Goal: Task Accomplishment & Management: Complete application form

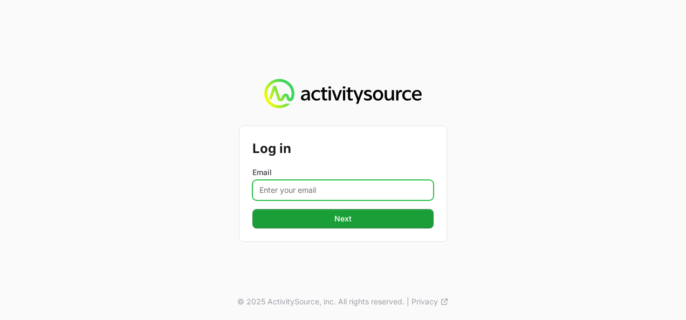
click at [313, 195] on input "Email" at bounding box center [342, 190] width 181 height 21
type input "[PERSON_NAME][EMAIL_ADDRESS][DOMAIN_NAME]"
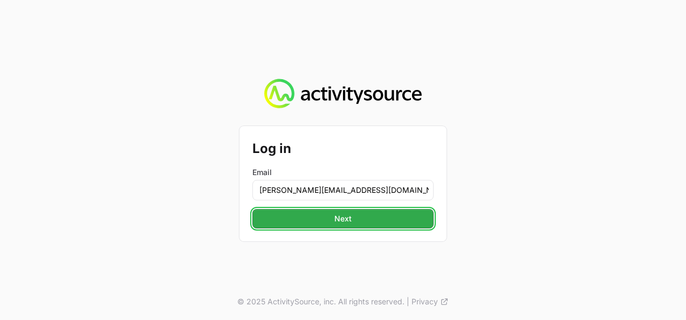
click at [383, 219] on span "Next" at bounding box center [343, 219] width 168 height 13
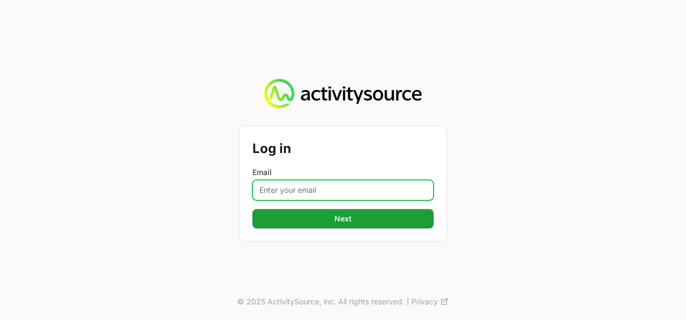
click at [336, 187] on input "Email" at bounding box center [342, 190] width 181 height 21
type input "[PERSON_NAME][EMAIL_ADDRESS][DOMAIN_NAME]"
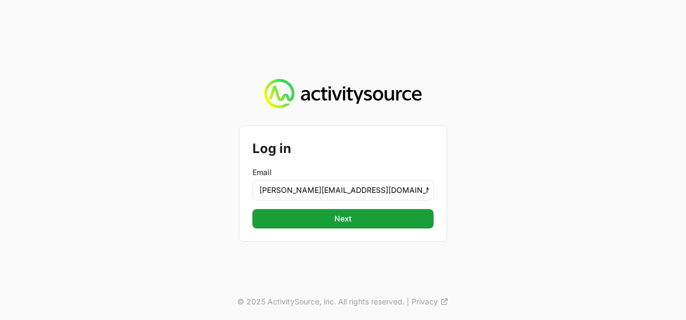
click at [340, 230] on div "Log in Email [PERSON_NAME][EMAIL_ADDRESS][DOMAIN_NAME] Next Next" at bounding box center [343, 183] width 207 height 115
drag, startPoint x: 345, startPoint y: 224, endPoint x: 340, endPoint y: 230, distance: 8.4
click at [346, 223] on span "Next" at bounding box center [343, 219] width 168 height 13
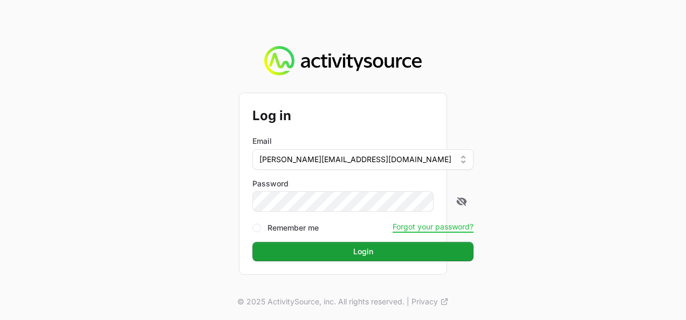
click at [252, 242] on button "Login Login" at bounding box center [362, 251] width 221 height 19
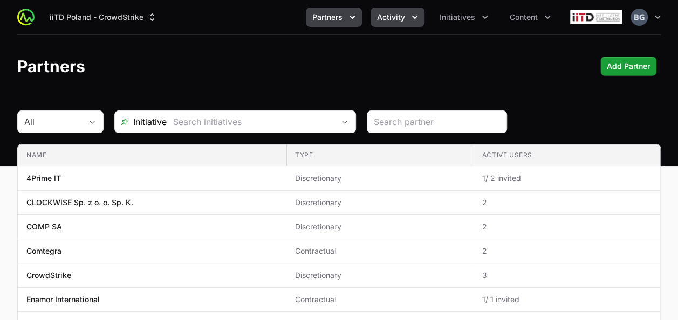
click at [390, 19] on span "Activity" at bounding box center [391, 17] width 28 height 11
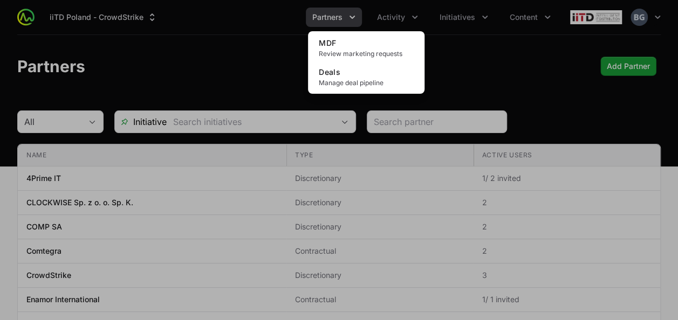
click at [276, 77] on div "Activity menu" at bounding box center [339, 160] width 678 height 320
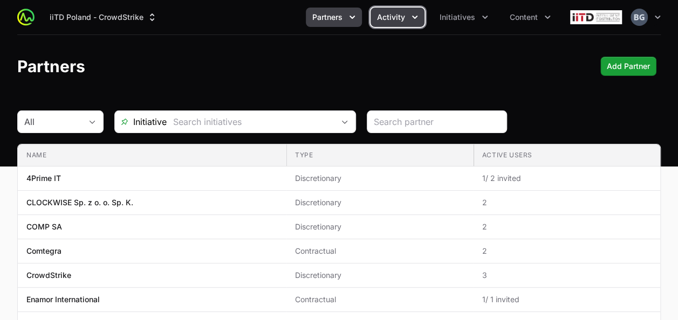
click at [417, 10] on button "Activity" at bounding box center [398, 17] width 54 height 19
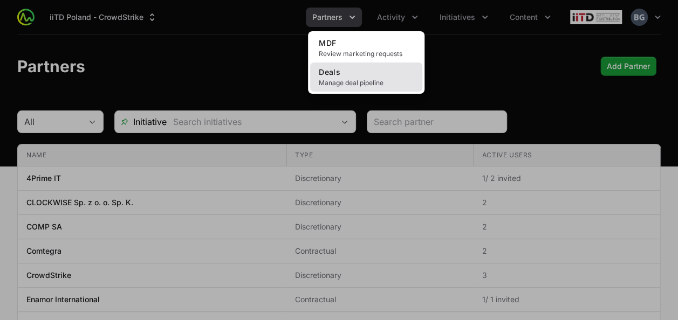
click at [375, 73] on link "Deals Manage deal pipeline" at bounding box center [366, 77] width 112 height 29
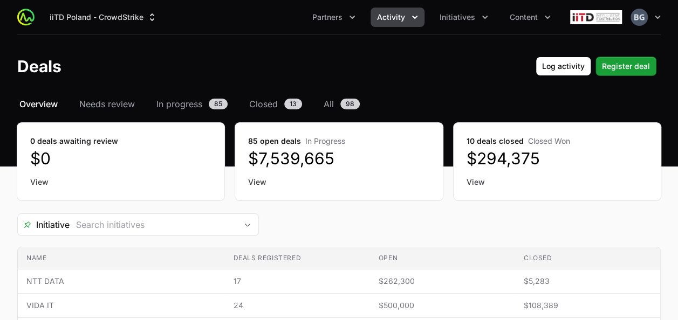
click at [380, 17] on span "Activity" at bounding box center [391, 17] width 28 height 11
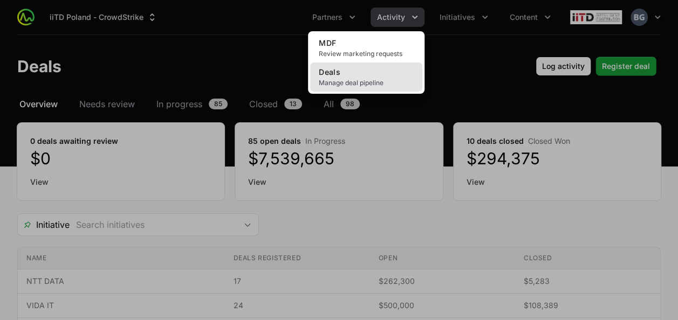
click at [356, 78] on link "Deals Manage deal pipeline" at bounding box center [366, 77] width 112 height 29
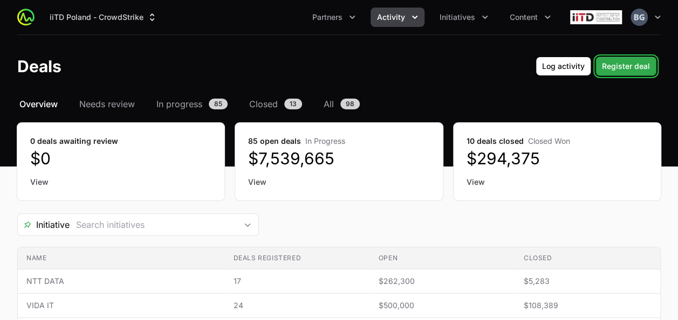
click at [639, 72] on span "Register deal" at bounding box center [626, 66] width 48 height 13
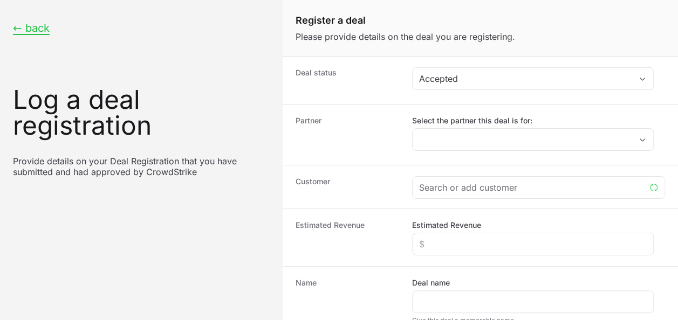
click at [454, 125] on label "Select the partner this deal is for:" at bounding box center [533, 120] width 242 height 11
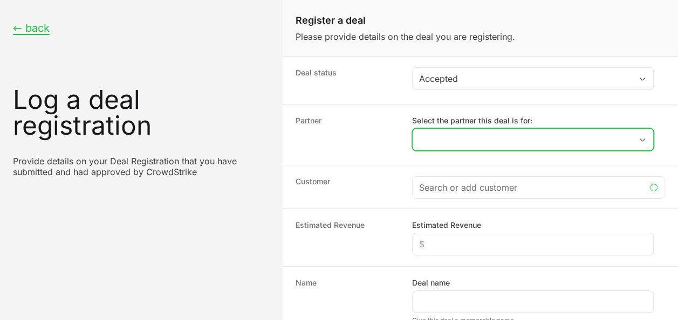
click at [454, 129] on input "Select the partner this deal is for:" at bounding box center [522, 140] width 219 height 22
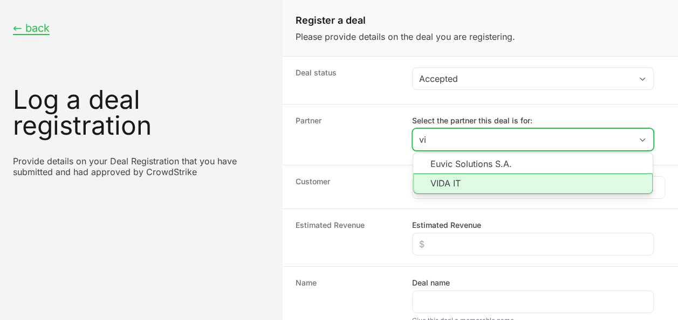
click at [464, 175] on li "VIDA IT" at bounding box center [533, 184] width 240 height 21
type input "VIDA IT"
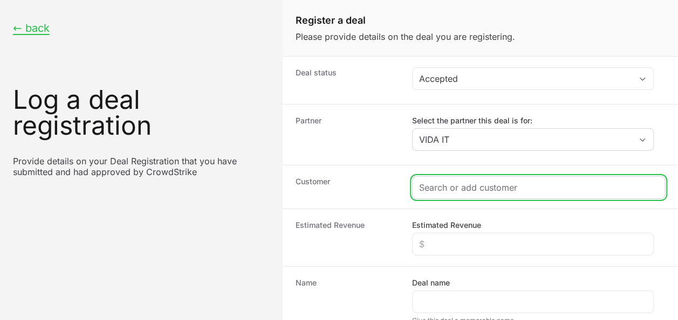
click at [467, 184] on input "Create activity form" at bounding box center [538, 187] width 239 height 13
paste input "TELEMOND Sp. z o.o."
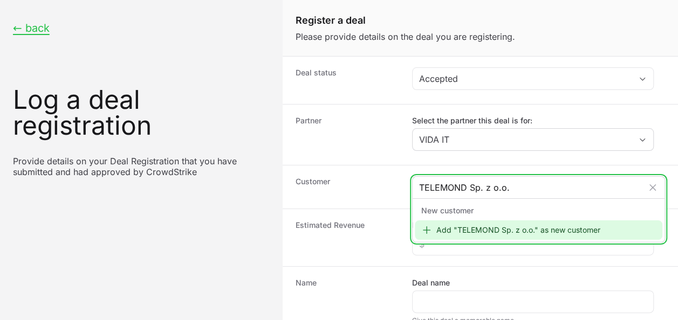
type input "TELEMOND Sp. z o.o."
click at [462, 227] on div "Add "TELEMOND Sp. z o.o." as new customer" at bounding box center [539, 230] width 248 height 19
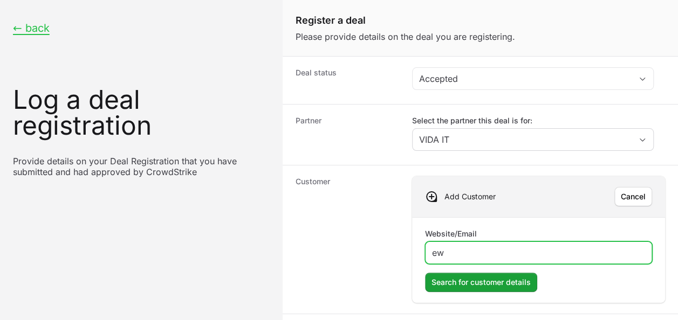
type input "e"
type input "[DOMAIN_NAME]"
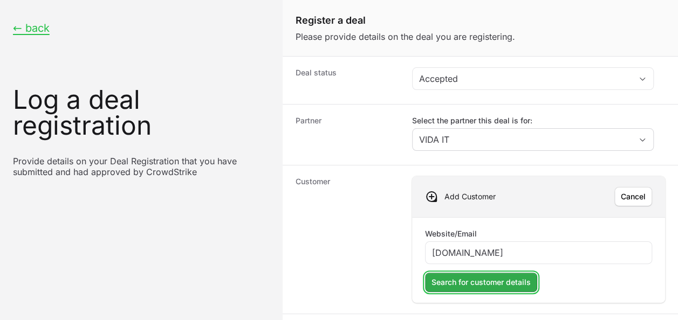
click at [466, 279] on span "Search for customer details" at bounding box center [481, 282] width 99 height 13
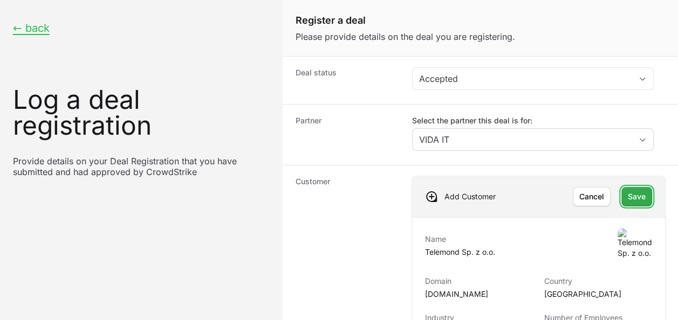
click at [636, 201] on span "Save" at bounding box center [637, 196] width 18 height 13
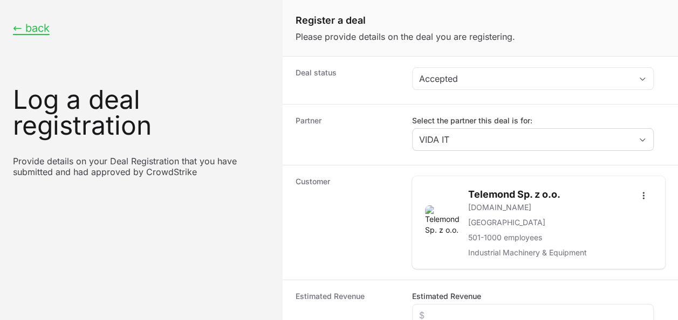
scroll to position [108, 0]
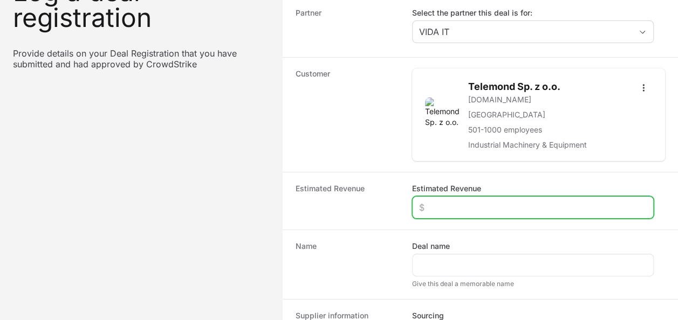
click at [464, 206] on input "Estimated Revenue" at bounding box center [533, 207] width 228 height 13
type input "$25,000"
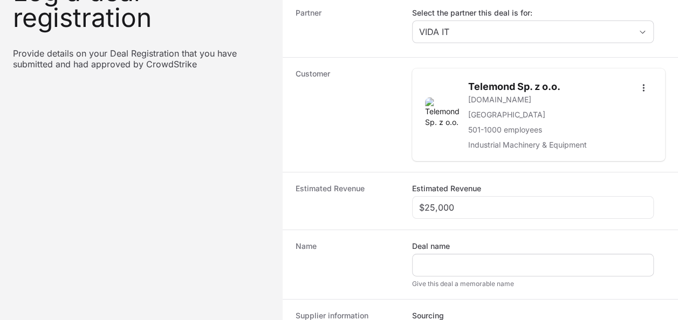
click at [484, 254] on div "Create activity form" at bounding box center [533, 265] width 242 height 23
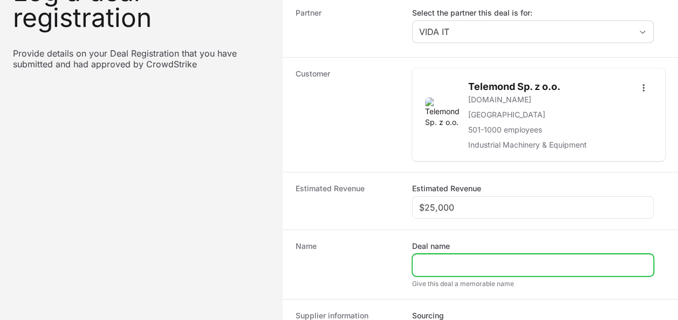
click at [484, 260] on input "Deal name" at bounding box center [533, 265] width 228 height 13
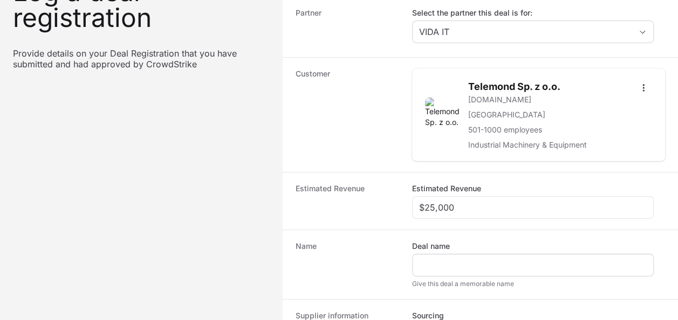
drag, startPoint x: 423, startPoint y: 255, endPoint x: 433, endPoint y: 267, distance: 15.0
click at [429, 257] on div "Create activity form" at bounding box center [533, 265] width 242 height 23
click at [433, 273] on div "Create activity form" at bounding box center [533, 265] width 242 height 23
click at [440, 256] on div "Create activity form" at bounding box center [533, 265] width 242 height 23
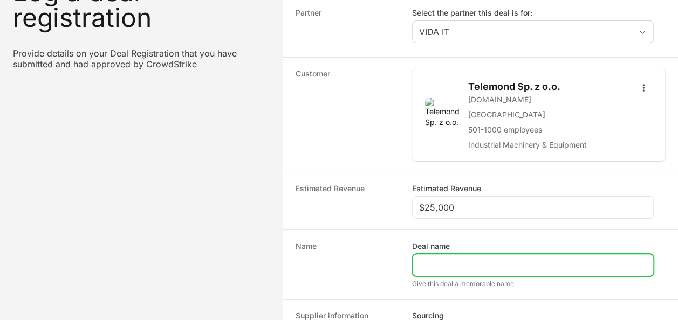
click at [445, 259] on input "Deal name" at bounding box center [533, 265] width 228 height 13
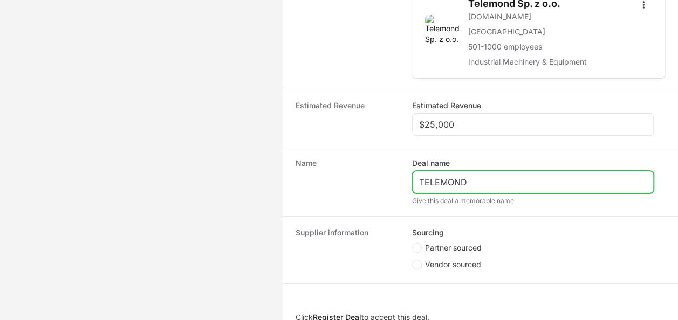
scroll to position [216, 0]
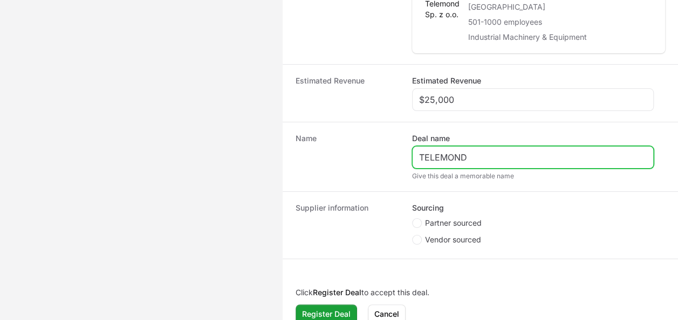
type input "TELEMOND"
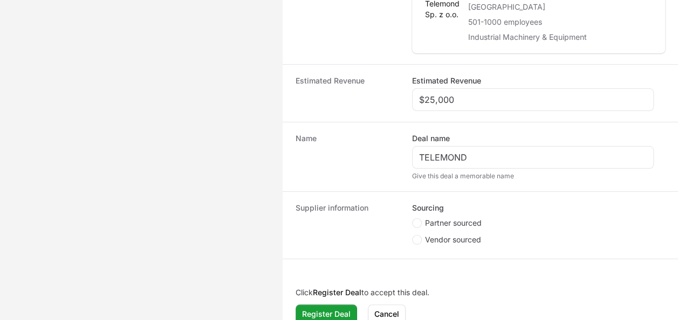
click at [458, 215] on fieldset "Sourcing Partner sourced Vendor sourced" at bounding box center [533, 225] width 242 height 45
drag, startPoint x: 462, startPoint y: 215, endPoint x: 467, endPoint y: 217, distance: 5.8
click at [463, 215] on fieldset "Sourcing Partner sourced Vendor sourced" at bounding box center [533, 225] width 242 height 45
click at [470, 218] on span "Partner sourced" at bounding box center [453, 223] width 57 height 11
click at [413, 218] on input "Partner sourced" at bounding box center [412, 218] width 1 height 1
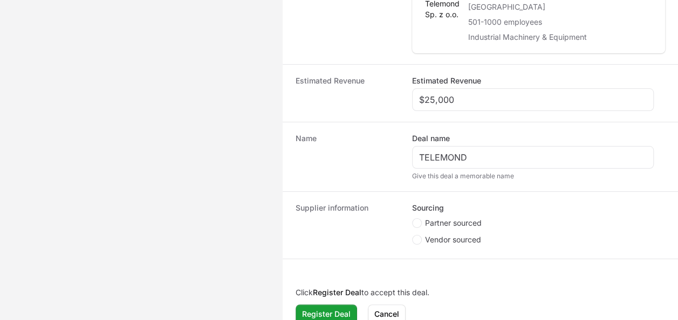
radio input "true"
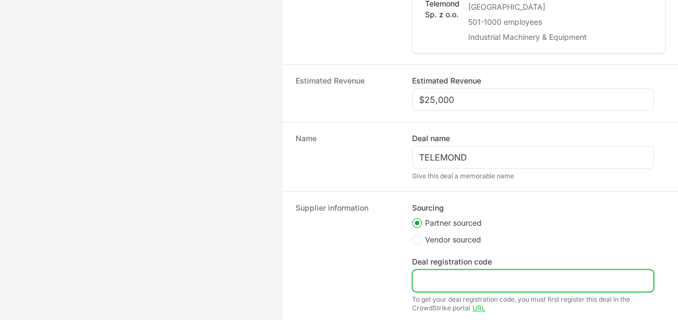
click at [469, 282] on input "Deal registration code" at bounding box center [533, 281] width 228 height 13
paste input "DR-78db479c"
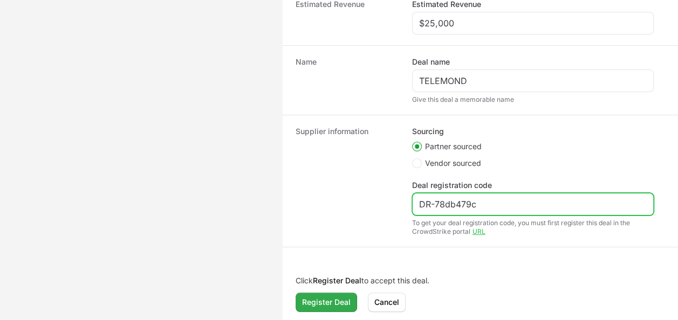
type input "DR-78db479c"
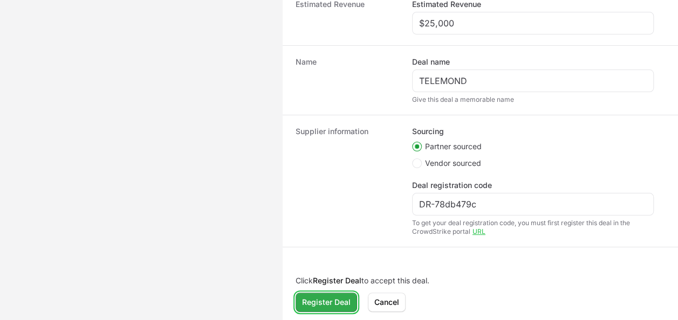
click at [317, 307] on button "Register Deal Register Deal" at bounding box center [327, 302] width 62 height 19
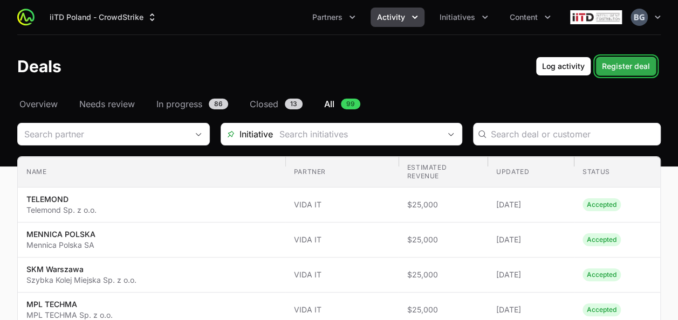
click at [638, 70] on span "Register deal" at bounding box center [626, 66] width 48 height 13
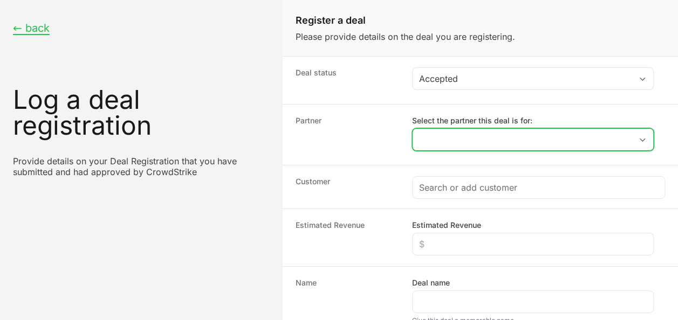
click at [504, 133] on input "Select the partner this deal is for:" at bounding box center [522, 140] width 219 height 22
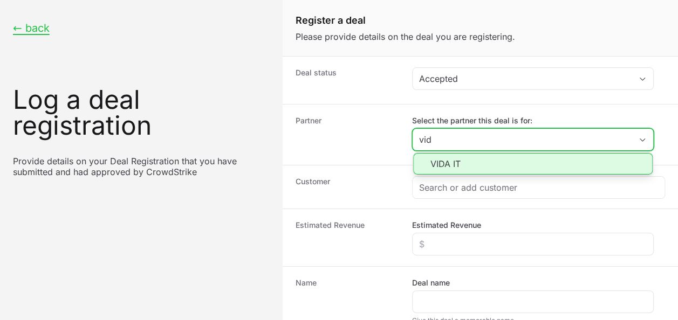
click at [474, 165] on li "VIDA IT" at bounding box center [533, 164] width 240 height 22
type input "VIDA IT"
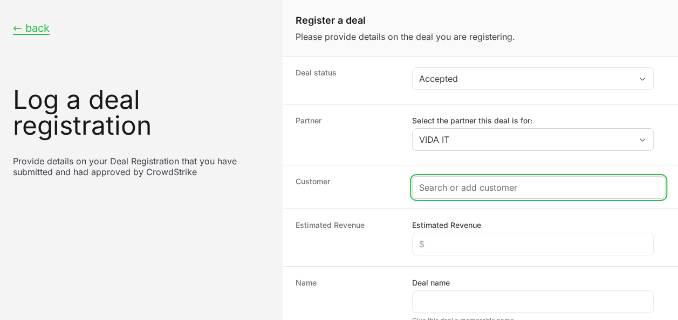
click at [471, 188] on input "Create activity form" at bounding box center [538, 187] width 239 height 13
paste input "HYDRO ZNPHS Sp. z o.o."
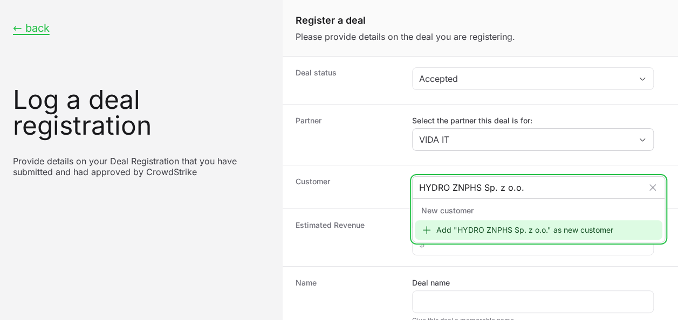
type input "HYDRO ZNPHS Sp. z o.o."
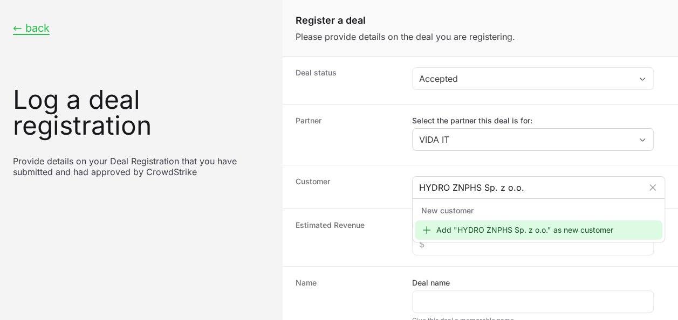
click at [459, 238] on div "New customer Add "HYDRO ZNPHS Sp. z o.o." as new customer" at bounding box center [539, 221] width 252 height 44
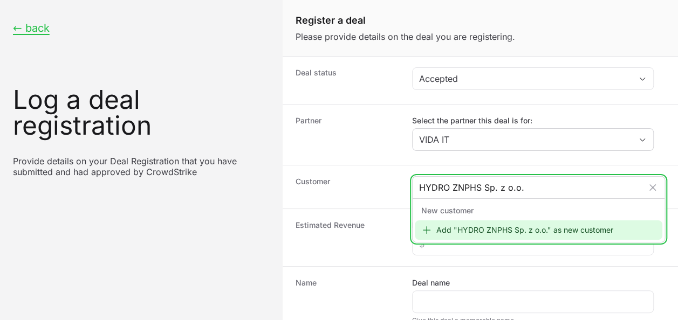
click at [462, 227] on div "Add "HYDRO ZNPHS Sp. z o.o." as new customer" at bounding box center [539, 230] width 248 height 19
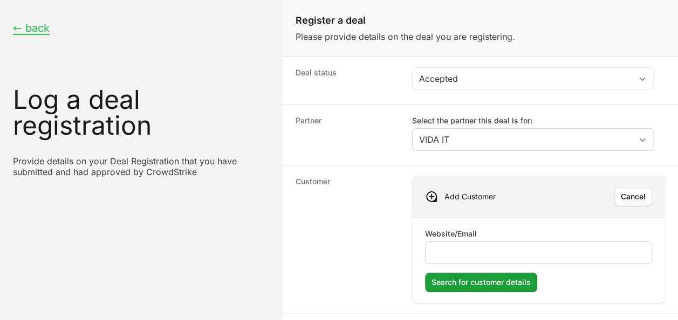
click at [525, 261] on div "Create activity form" at bounding box center [538, 253] width 227 height 23
drag, startPoint x: 525, startPoint y: 260, endPoint x: 535, endPoint y: 245, distance: 17.7
click at [531, 250] on div "Create activity form" at bounding box center [538, 253] width 227 height 23
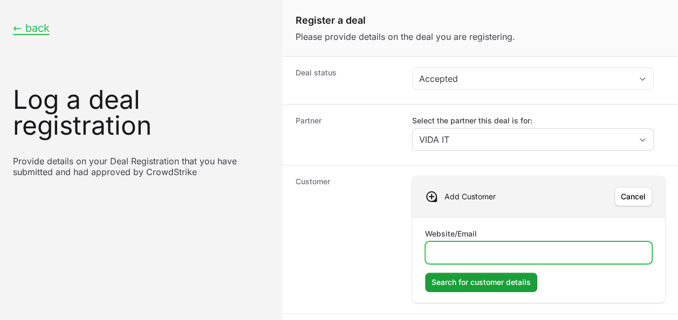
click at [535, 247] on input "Website/Email" at bounding box center [538, 253] width 213 height 13
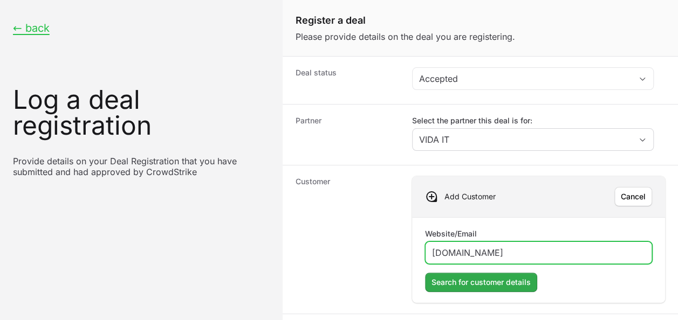
type input "[DOMAIN_NAME]"
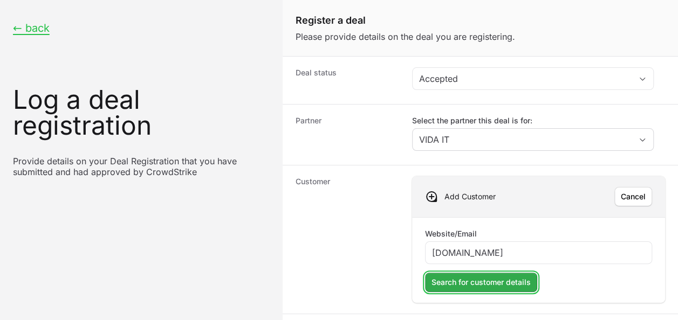
click at [518, 276] on span "Search for customer details" at bounding box center [481, 282] width 99 height 13
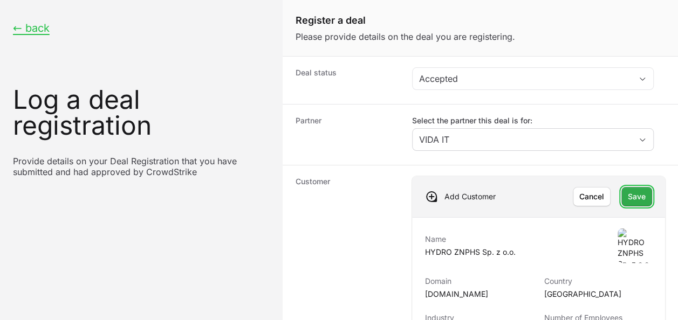
click at [636, 196] on span "Save" at bounding box center [637, 196] width 18 height 13
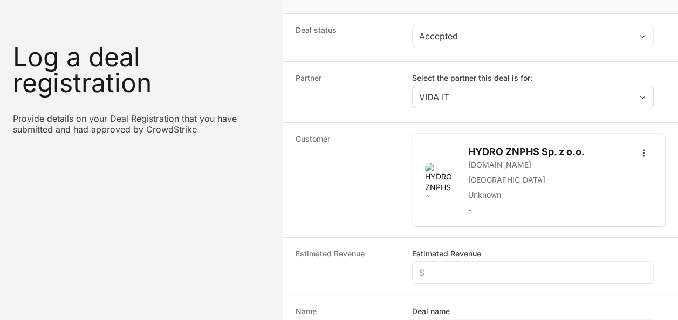
scroll to position [108, 0]
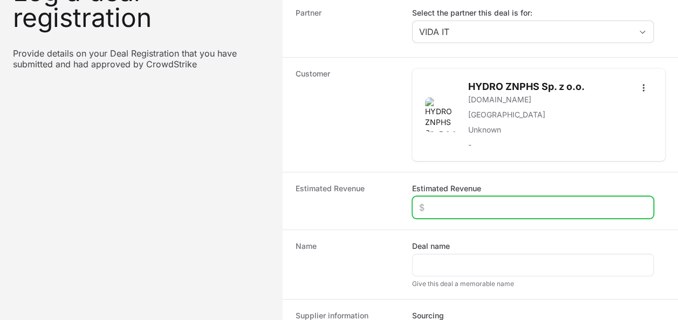
click at [461, 203] on input "Estimated Revenue" at bounding box center [533, 207] width 228 height 13
type input "$10,000"
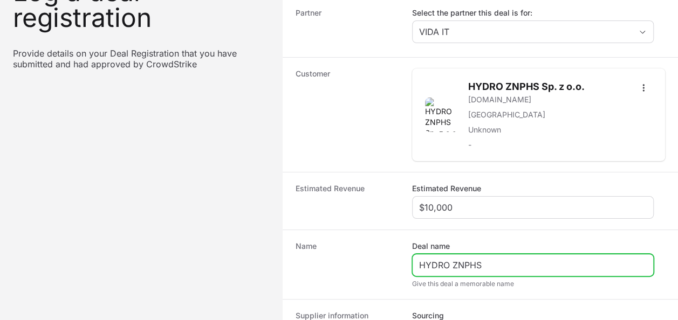
type input "HYDRO ZNPHS"
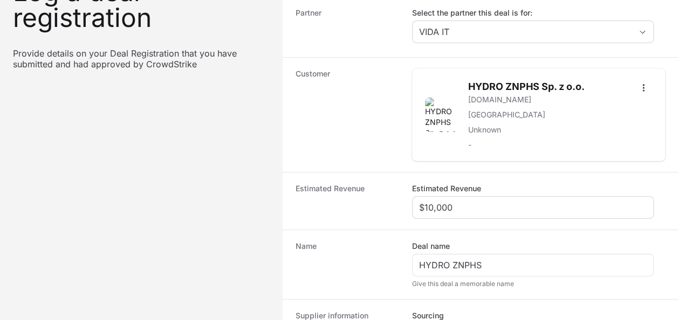
scroll to position [228, 0]
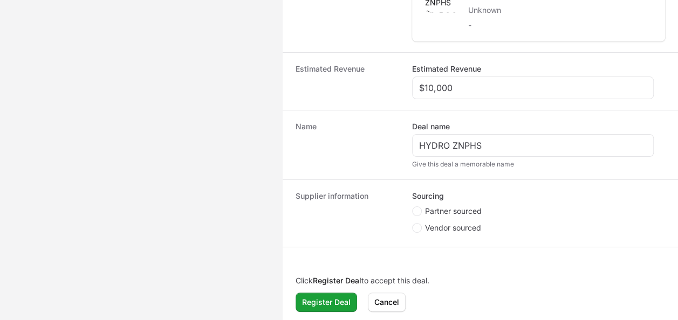
click at [454, 213] on span "Partner sourced" at bounding box center [453, 211] width 57 height 11
click at [413, 208] on input "Partner sourced" at bounding box center [412, 207] width 1 height 1
radio input "true"
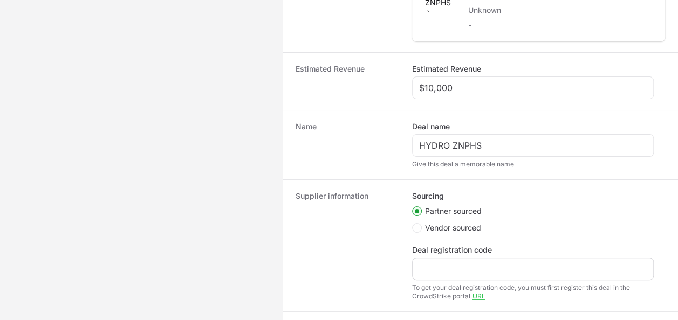
click at [413, 268] on div "Create activity form" at bounding box center [533, 269] width 242 height 23
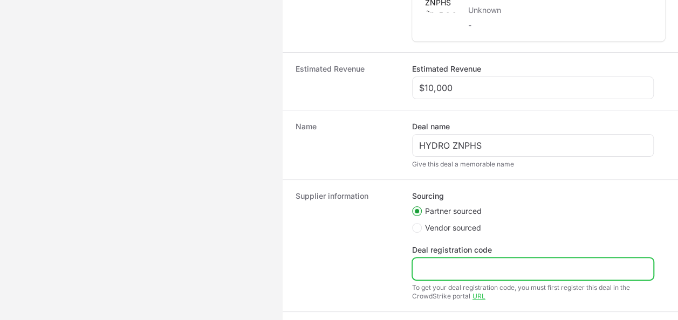
click at [448, 263] on input "Deal registration code" at bounding box center [533, 269] width 228 height 13
paste input "DR-ce625570"
drag, startPoint x: 441, startPoint y: 260, endPoint x: 420, endPoint y: 256, distance: 21.9
click at [420, 258] on div "DR-ce625570" at bounding box center [533, 269] width 242 height 23
click at [431, 264] on input "DR-ce625570" at bounding box center [533, 269] width 228 height 13
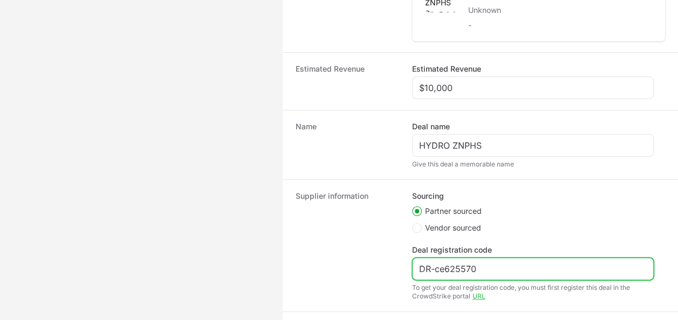
drag, startPoint x: 430, startPoint y: 272, endPoint x: 384, endPoint y: 267, distance: 46.2
click at [384, 267] on div "Supplier information Sourcing Partner sourced Vendor sourced Deal registration …" at bounding box center [480, 246] width 395 height 132
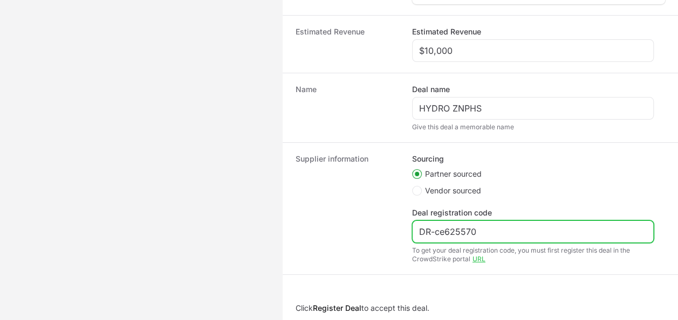
scroll to position [292, 0]
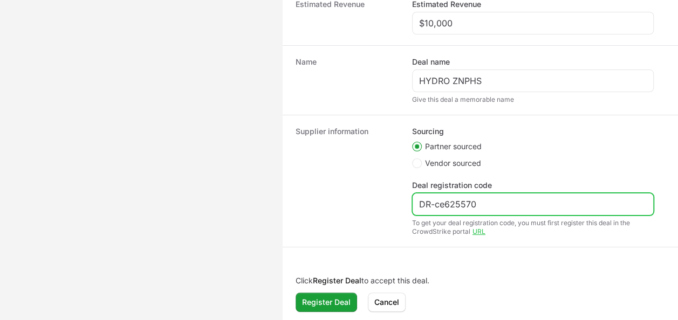
type input "DR-ce625570"
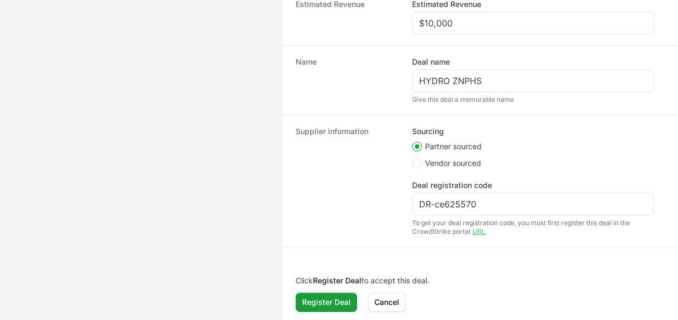
click at [315, 313] on div "Click Register Deal to accept this deal. Register Deal Register Deal [PERSON_NA…" at bounding box center [480, 294] width 395 height 58
click at [317, 300] on span "Register Deal" at bounding box center [326, 302] width 49 height 13
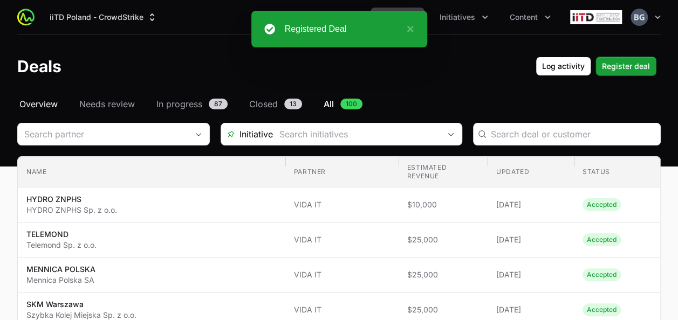
click at [49, 110] on span "Overview" at bounding box center [38, 104] width 38 height 13
click at [47, 104] on span "Overview" at bounding box center [38, 104] width 38 height 13
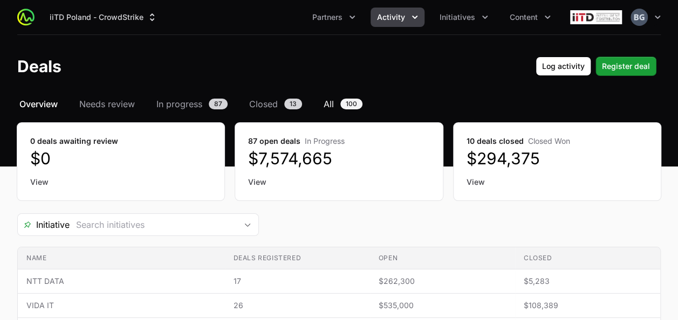
click at [349, 100] on span "100" at bounding box center [351, 104] width 22 height 11
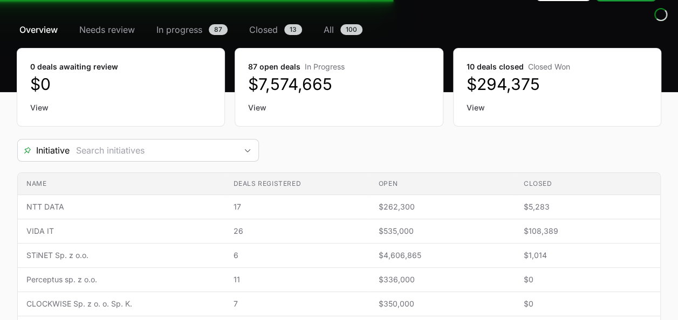
scroll to position [108, 0]
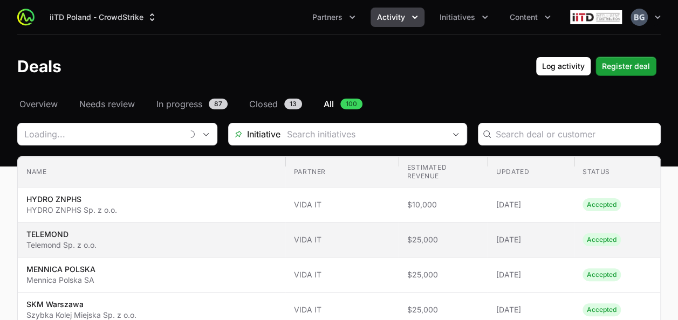
click at [118, 224] on td "Name TELEMOND Telemond Sp. z o.o." at bounding box center [152, 240] width 268 height 35
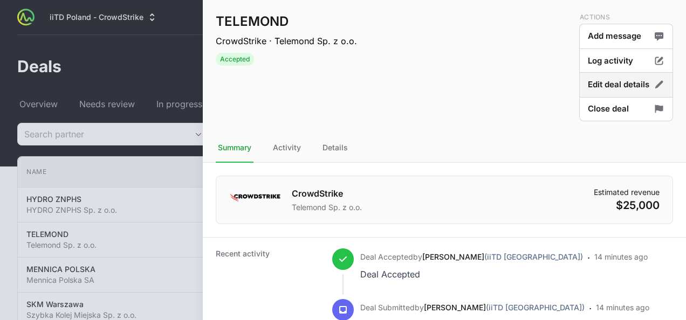
click at [612, 84] on button "Edit deal details" at bounding box center [626, 84] width 94 height 25
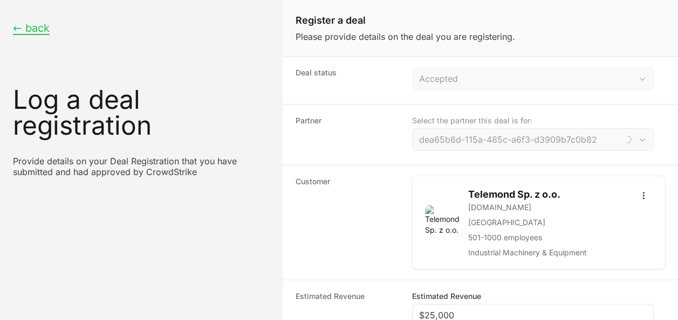
type input "VIDA IT"
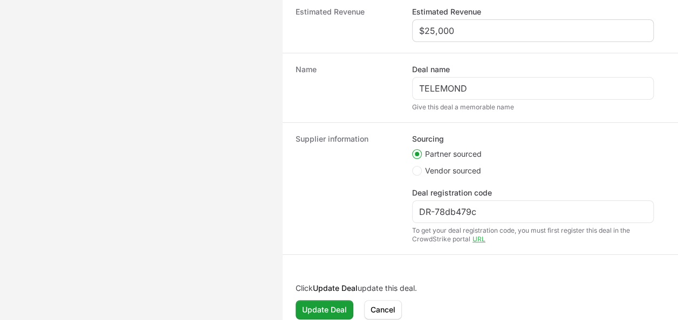
scroll to position [292, 0]
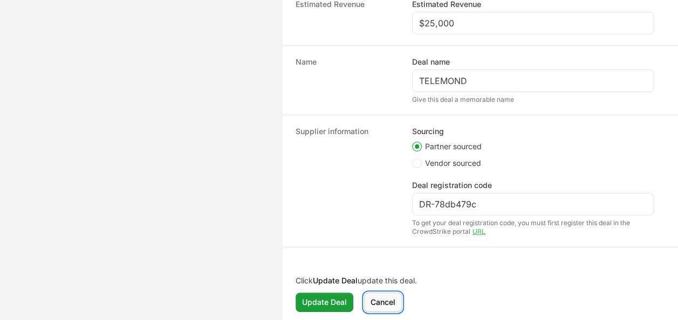
click at [380, 299] on span "Cancel" at bounding box center [383, 302] width 25 height 13
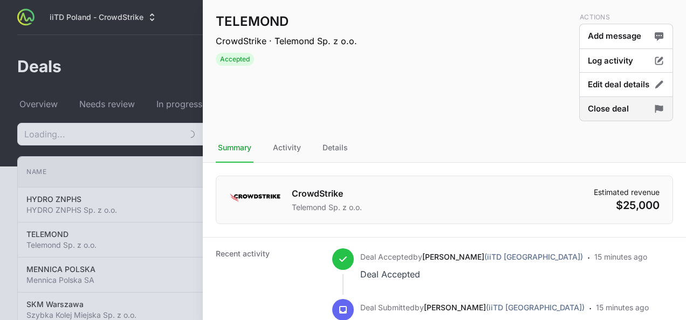
click at [618, 115] on button "Close deal" at bounding box center [626, 109] width 94 height 25
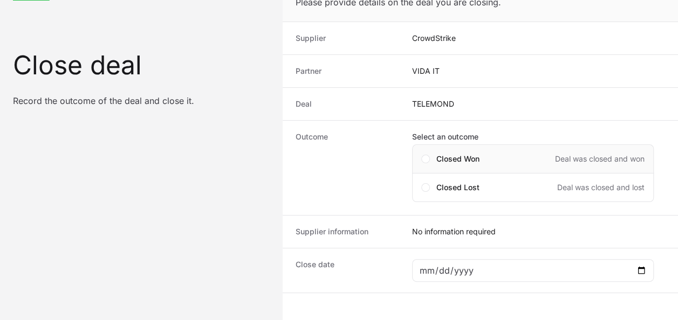
scroll to position [80, 0]
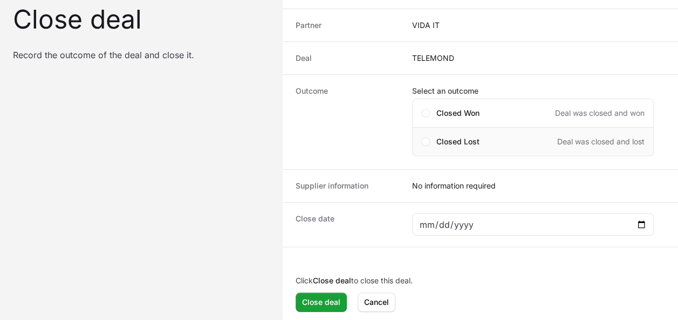
click at [490, 141] on div "Closed Lost Deal was closed and lost" at bounding box center [540, 141] width 208 height 11
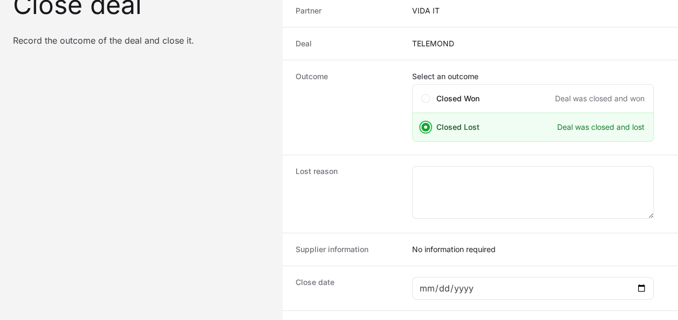
scroll to position [158, 0]
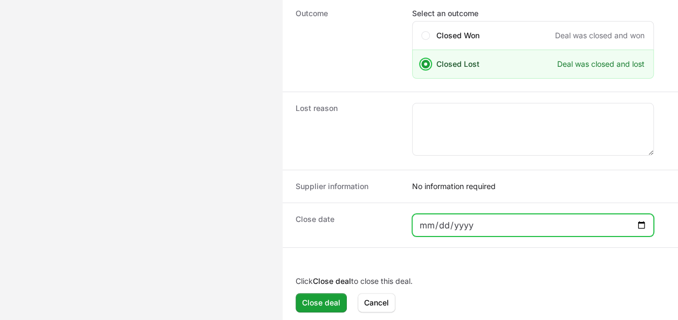
click at [453, 227] on input "Close deal form" at bounding box center [533, 225] width 228 height 13
click at [643, 223] on input "Close deal form" at bounding box center [533, 225] width 228 height 13
type input "[DATE]"
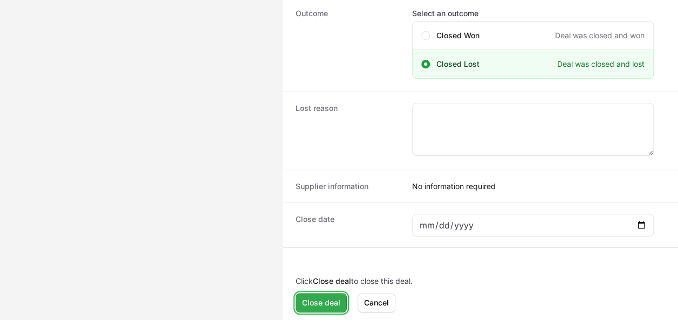
click at [315, 297] on span "Close deal" at bounding box center [321, 303] width 38 height 13
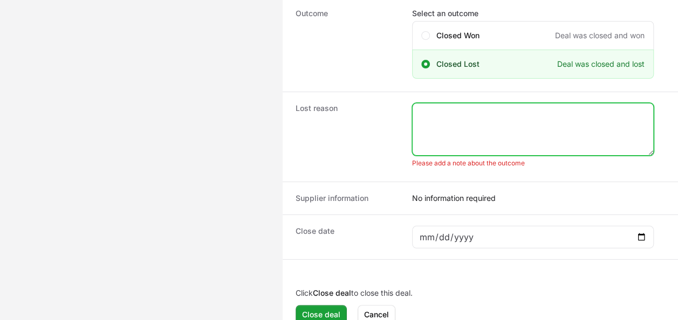
click at [470, 140] on textarea "Close deal form" at bounding box center [533, 130] width 241 height 52
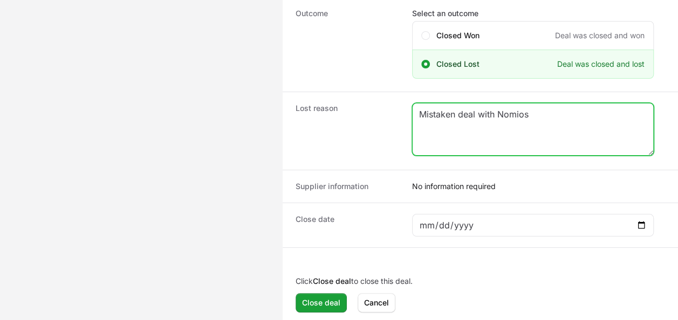
type textarea "Mistaken deal with Nomios"
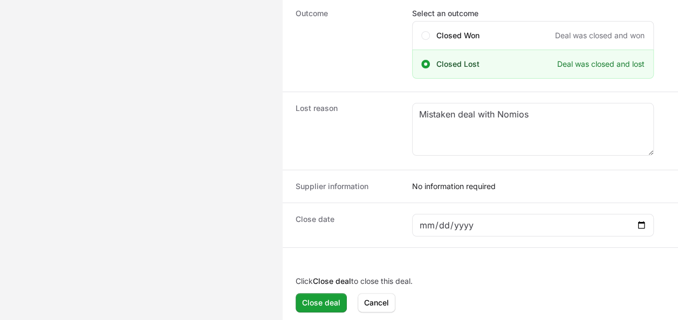
click at [332, 288] on div "Click Close deal to close this deal. Close deal Close deal [PERSON_NAME]" at bounding box center [480, 294] width 395 height 58
click at [333, 293] on button "Close deal Close deal" at bounding box center [321, 302] width 51 height 19
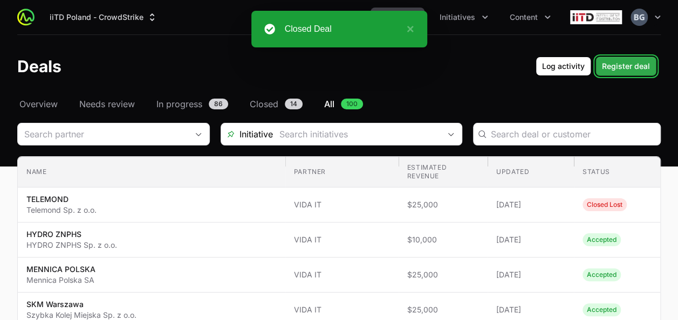
click at [638, 71] on span "Register deal" at bounding box center [626, 66] width 48 height 13
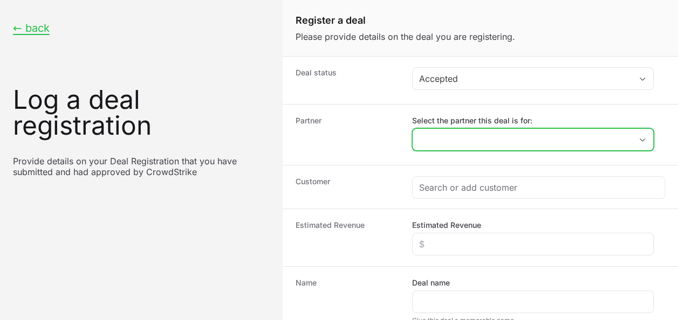
click at [502, 148] on input "Select the partner this deal is for:" at bounding box center [522, 140] width 219 height 22
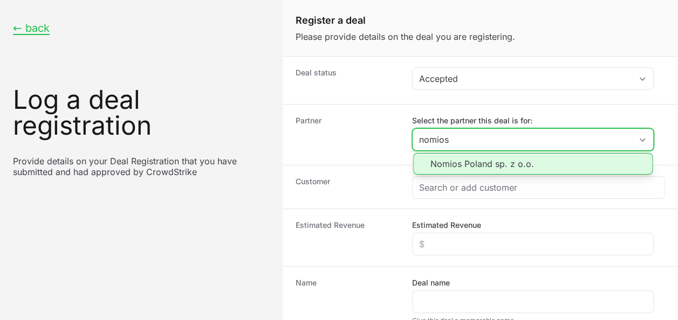
click at [484, 155] on li "Nomios Poland sp. z o.o." at bounding box center [533, 164] width 240 height 22
type input "Nomios Poland sp. z o.o."
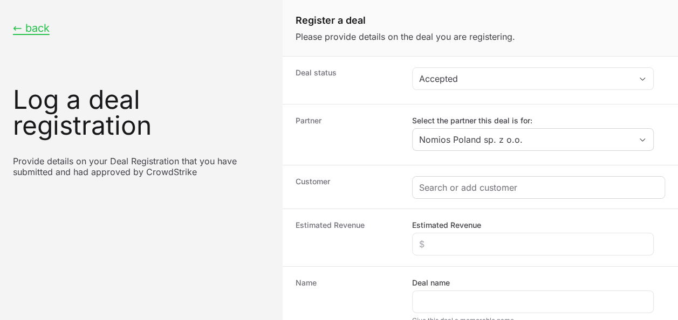
click at [469, 193] on div "Create activity form" at bounding box center [539, 188] width 252 height 22
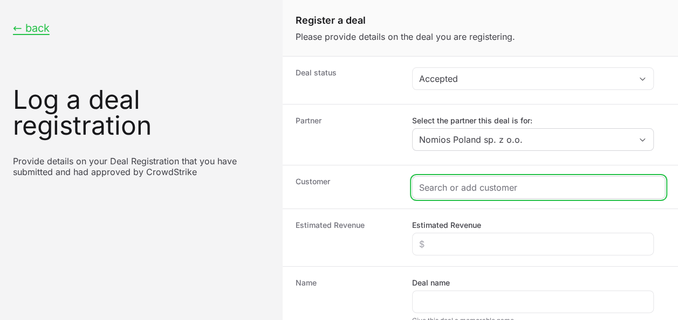
click at [470, 192] on input "Create activity form" at bounding box center [538, 187] width 239 height 13
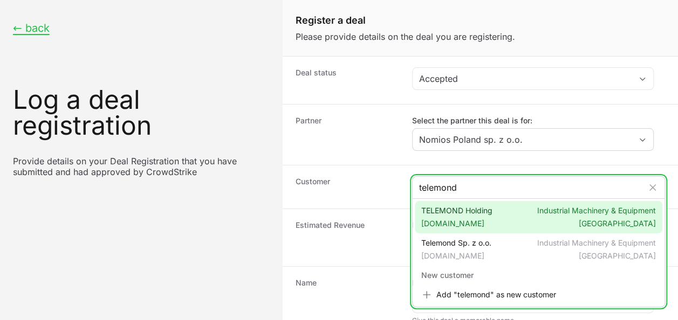
type input "telemond"
click at [493, 220] on span "[DOMAIN_NAME]" at bounding box center [456, 223] width 71 height 11
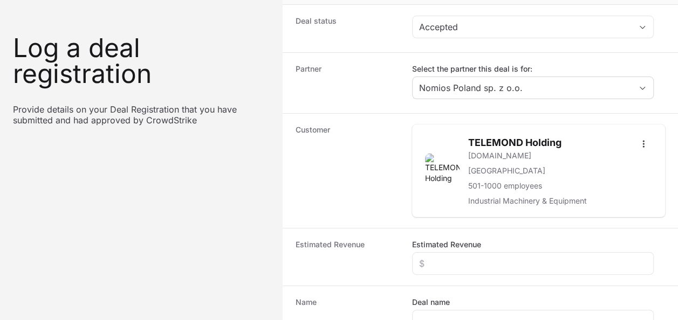
scroll to position [108, 0]
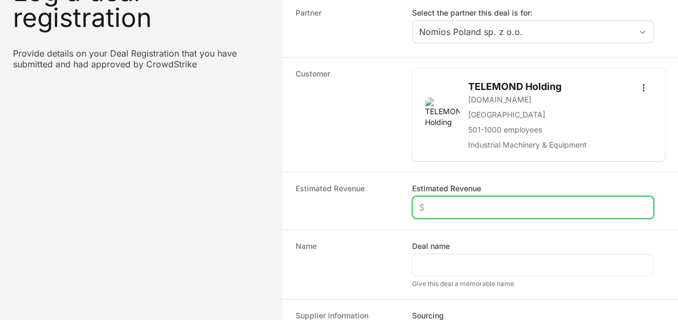
click at [466, 206] on input "Estimated Revenue" at bounding box center [533, 207] width 228 height 13
type input "$25,000"
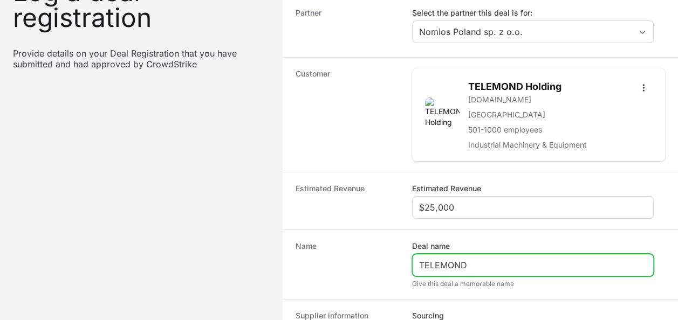
type input "TELEMOND"
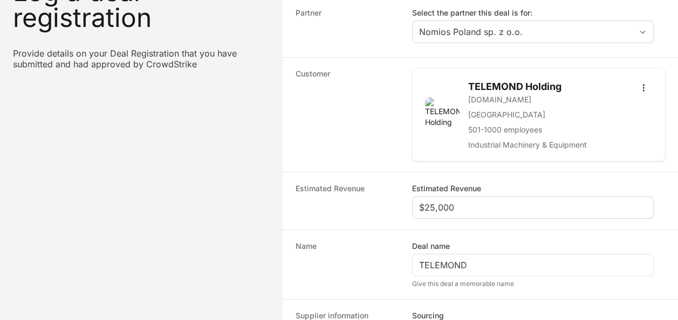
scroll to position [228, 0]
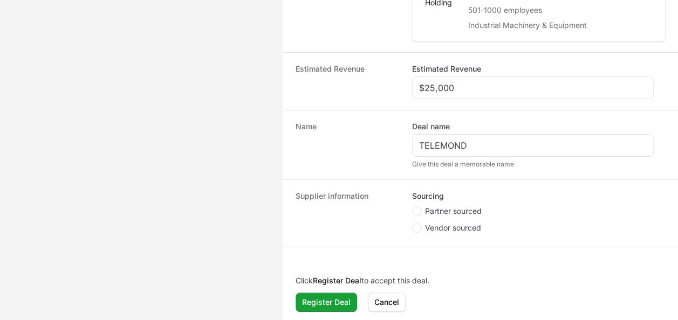
click at [459, 207] on span "Partner sourced" at bounding box center [453, 211] width 57 height 11
click at [413, 207] on input "Partner sourced" at bounding box center [412, 207] width 1 height 1
radio input "true"
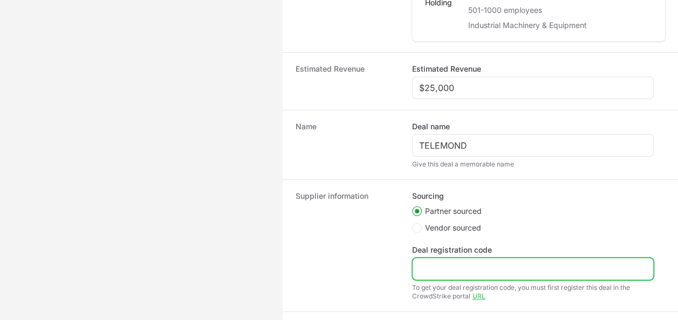
click at [441, 270] on input "Deal registration code" at bounding box center [533, 269] width 228 height 13
paste input "DR-78db479c"
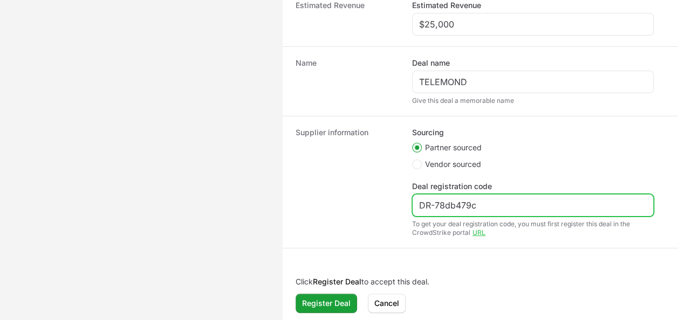
scroll to position [292, 0]
type input "DR-78db479c"
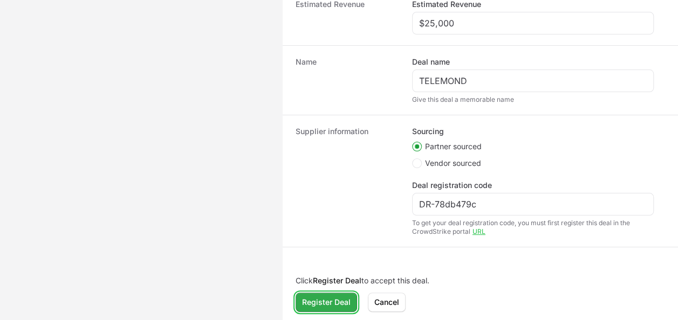
click at [325, 296] on span "Register Deal" at bounding box center [326, 302] width 49 height 13
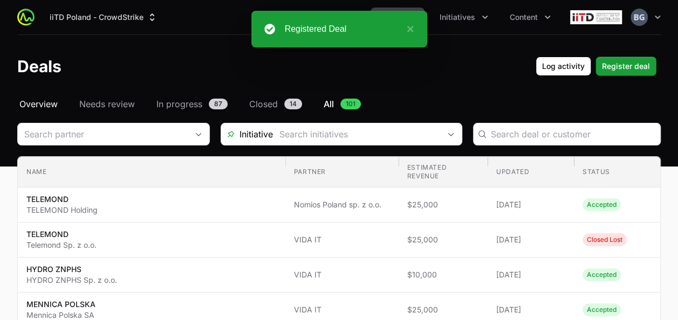
click at [54, 103] on span "Overview" at bounding box center [38, 104] width 38 height 13
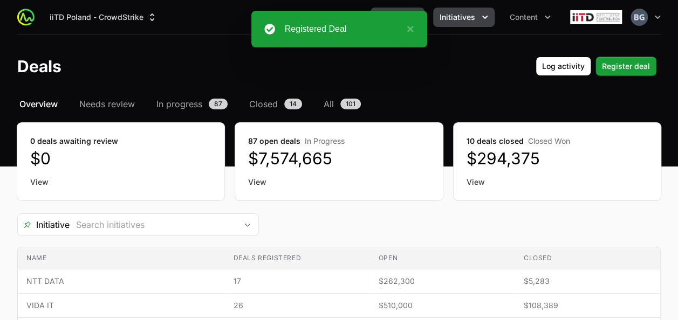
click at [465, 16] on span "Initiatives" at bounding box center [458, 17] width 36 height 11
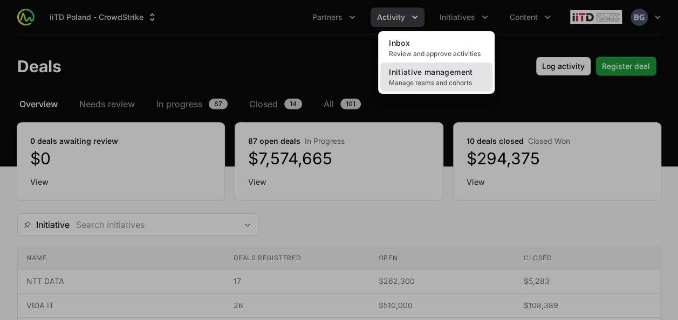
click at [427, 87] on link "Initiative management Manage teams and cohorts" at bounding box center [436, 77] width 112 height 29
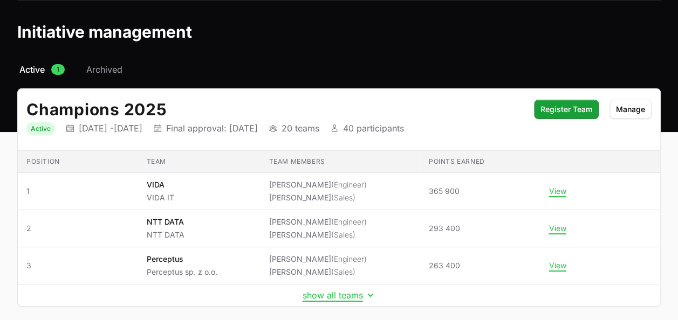
scroll to position [82, 0]
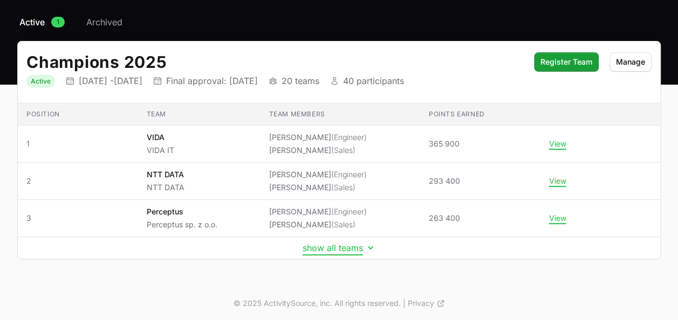
click at [344, 249] on button "show all teams" at bounding box center [339, 248] width 73 height 11
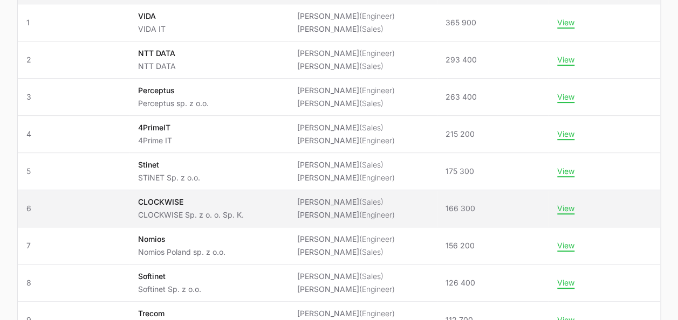
scroll to position [244, 0]
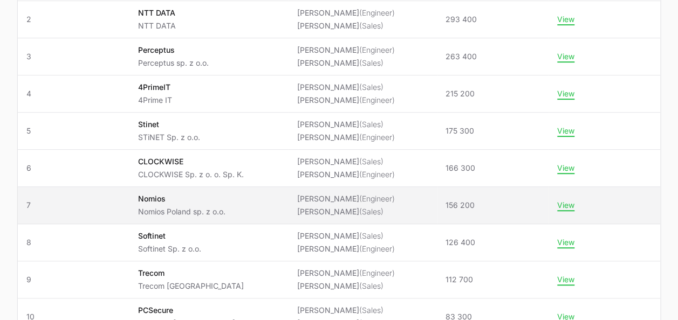
click at [576, 208] on td "View" at bounding box center [605, 205] width 112 height 37
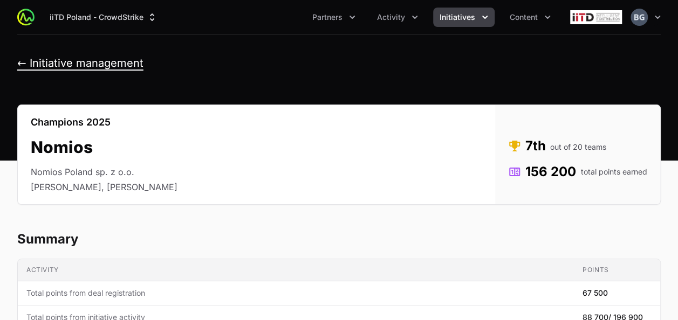
click at [91, 62] on button "← Initiative management" at bounding box center [80, 63] width 126 height 13
